Goal: Navigation & Orientation: Find specific page/section

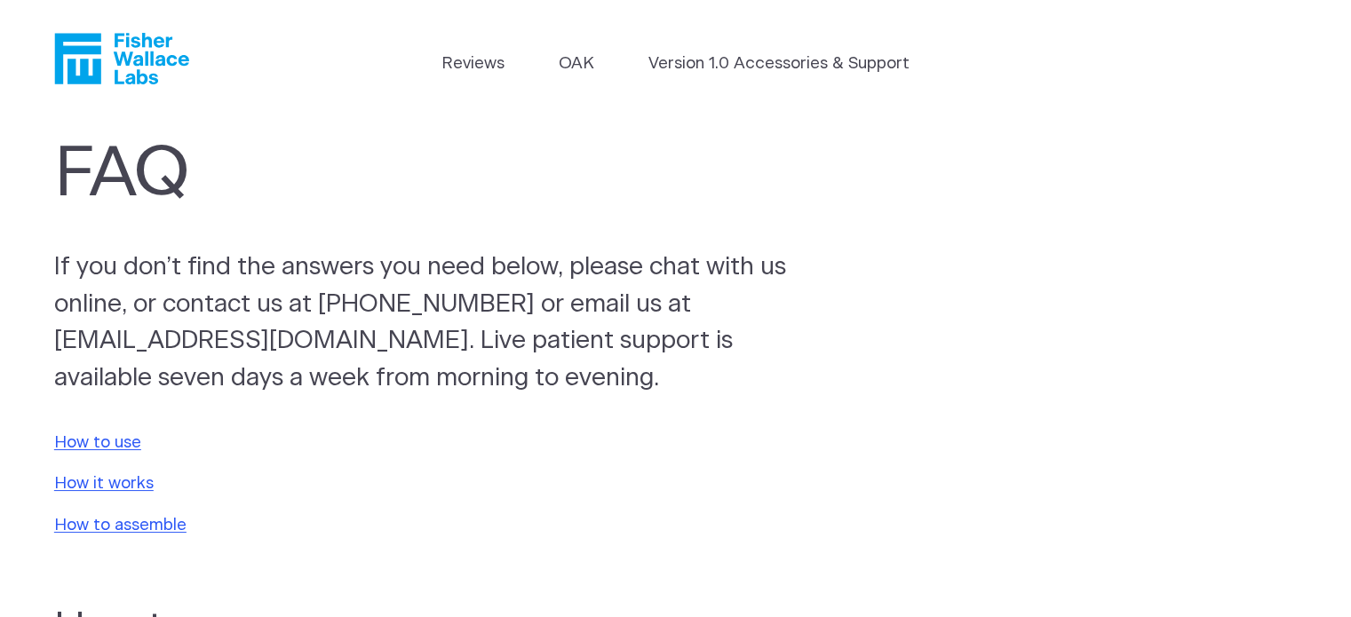
click at [131, 61] on icon "Fisher Wallace" at bounding box center [121, 59] width 135 height 52
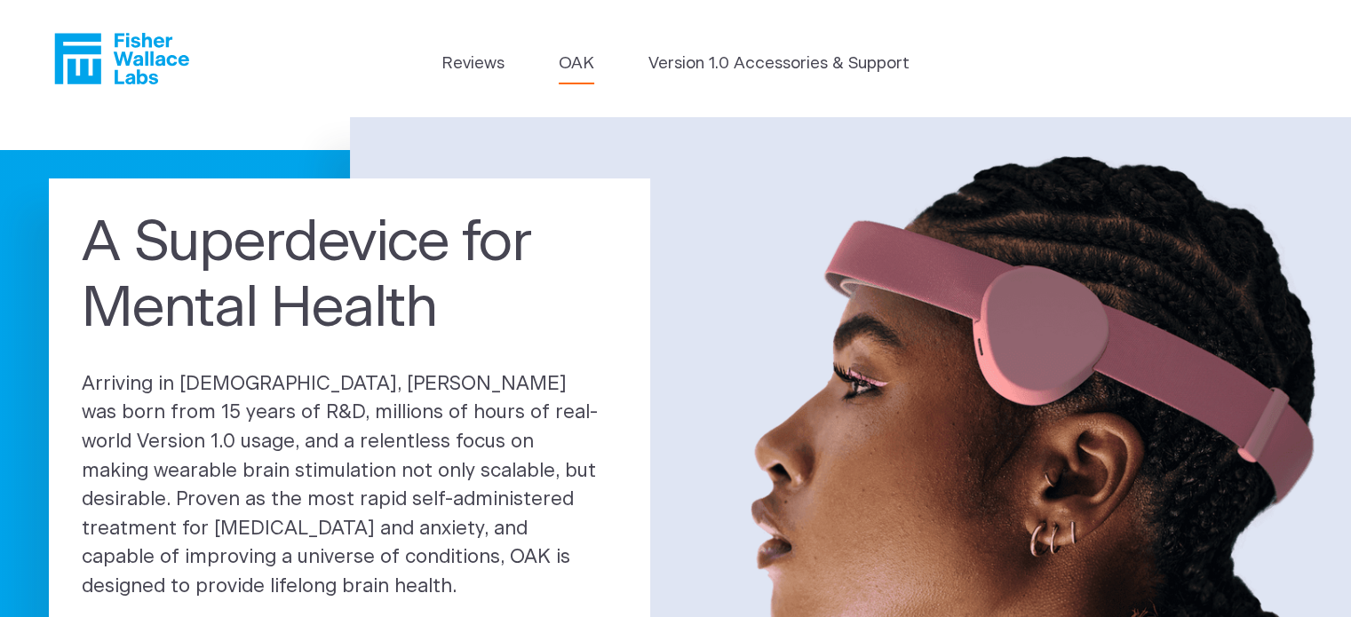
click at [575, 55] on link "OAK" at bounding box center [577, 64] width 36 height 25
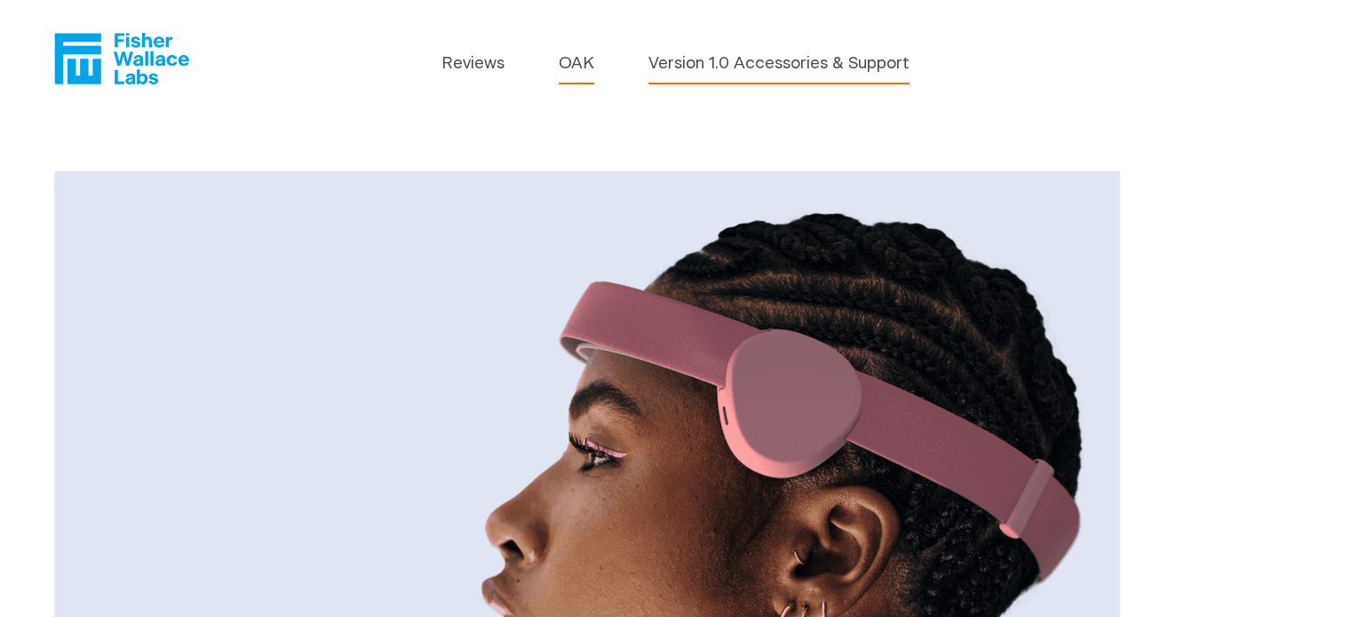
click at [687, 60] on link "Version 1.0 Accessories & Support" at bounding box center [778, 64] width 261 height 25
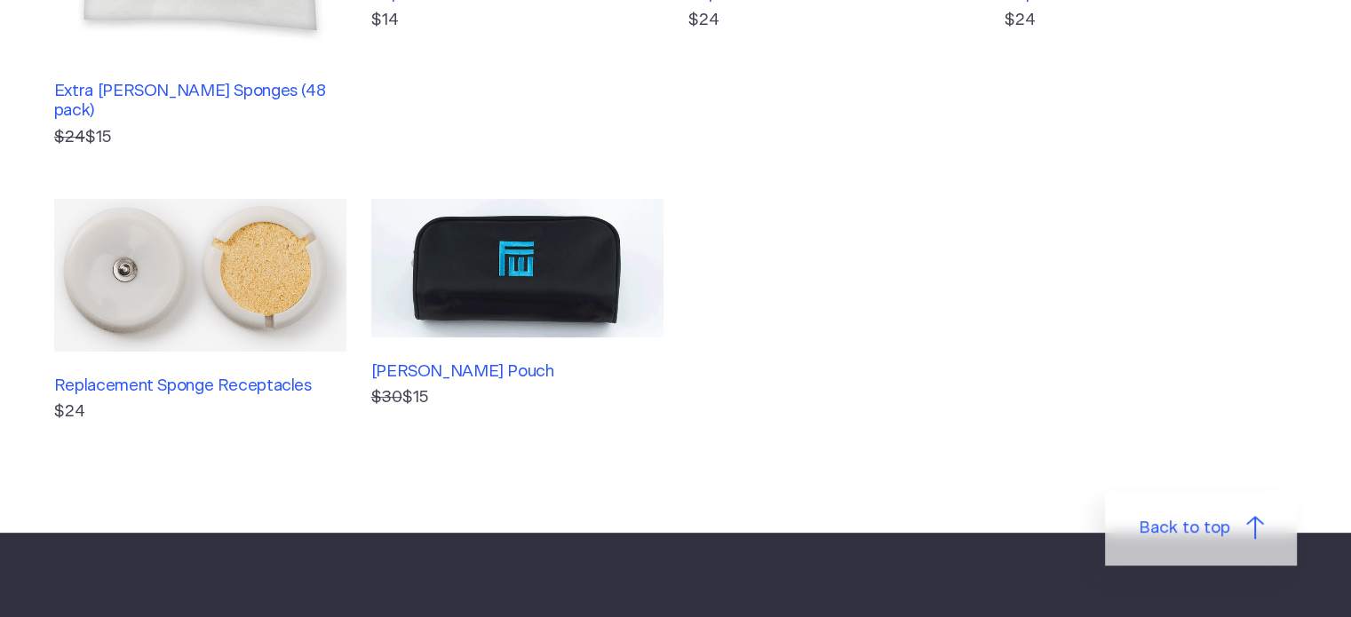
scroll to position [710, 0]
